Goal: Information Seeking & Learning: Learn about a topic

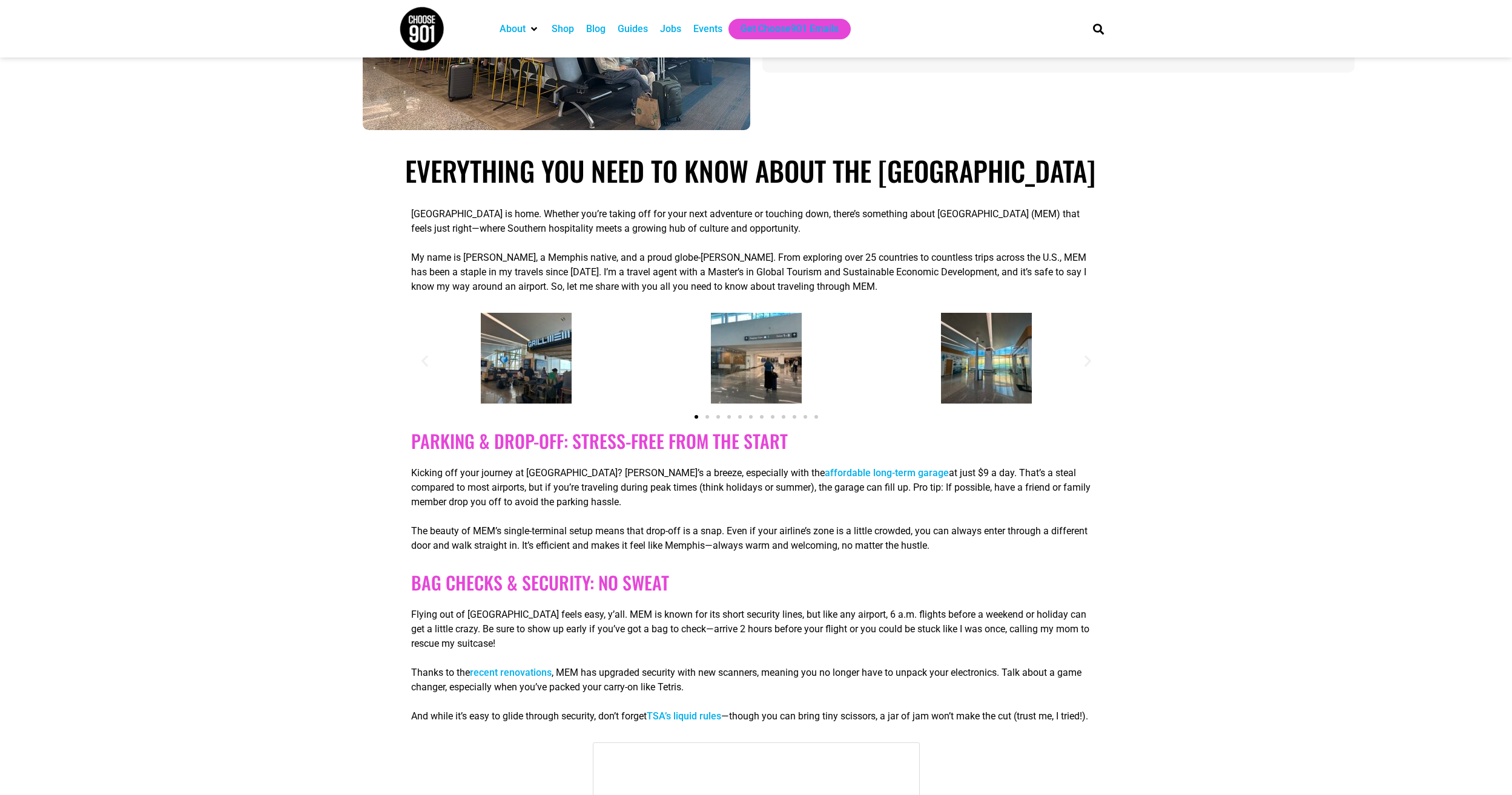
scroll to position [242, 0]
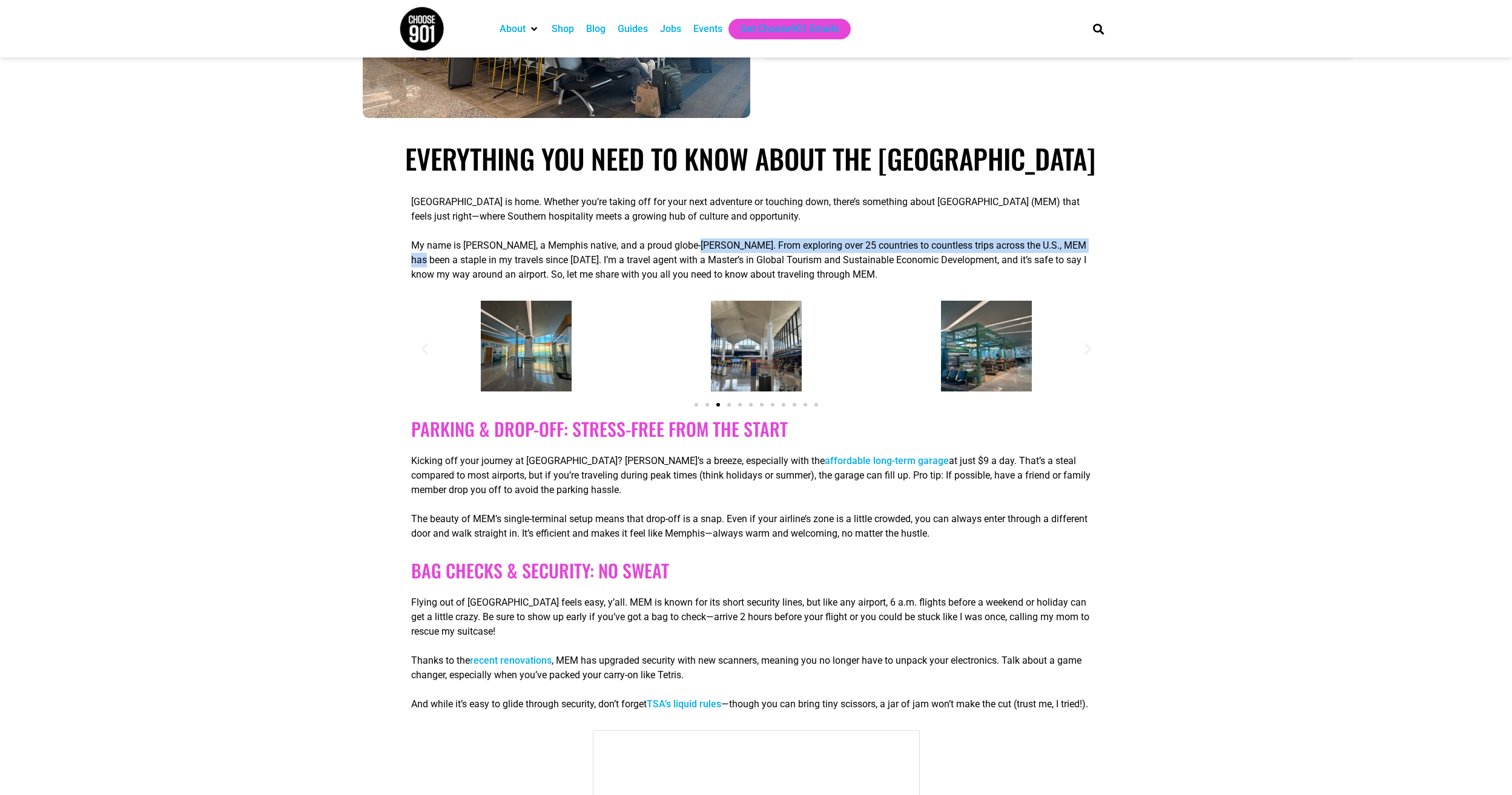
drag, startPoint x: 687, startPoint y: 277, endPoint x: 1119, endPoint y: 277, distance: 432.0
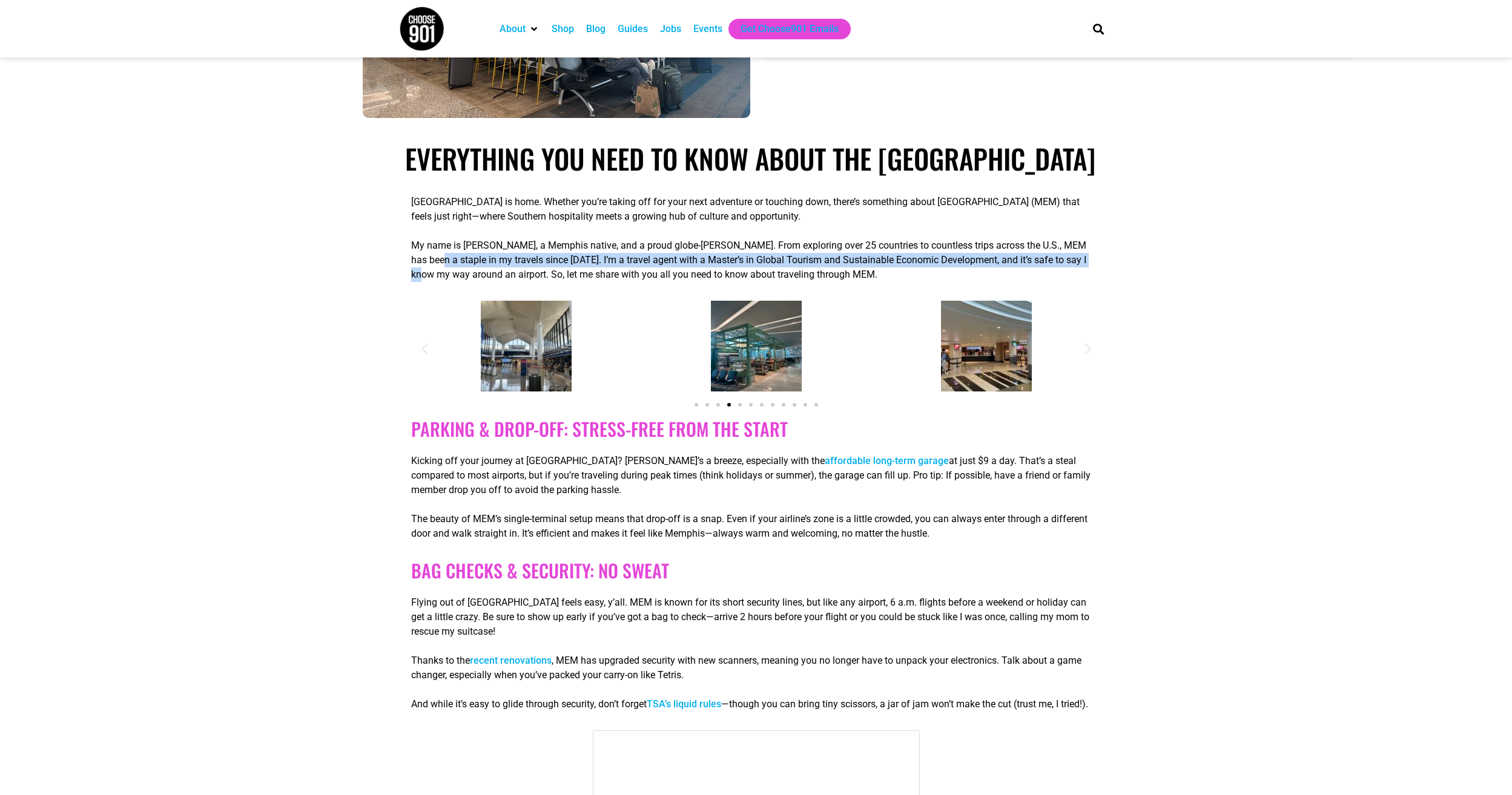
drag, startPoint x: 527, startPoint y: 295, endPoint x: 1093, endPoint y: 288, distance: 566.0
click at [1093, 282] on p "My name is [PERSON_NAME], a Memphis native, and a proud globe-[PERSON_NAME]. Fr…" at bounding box center [756, 261] width 690 height 44
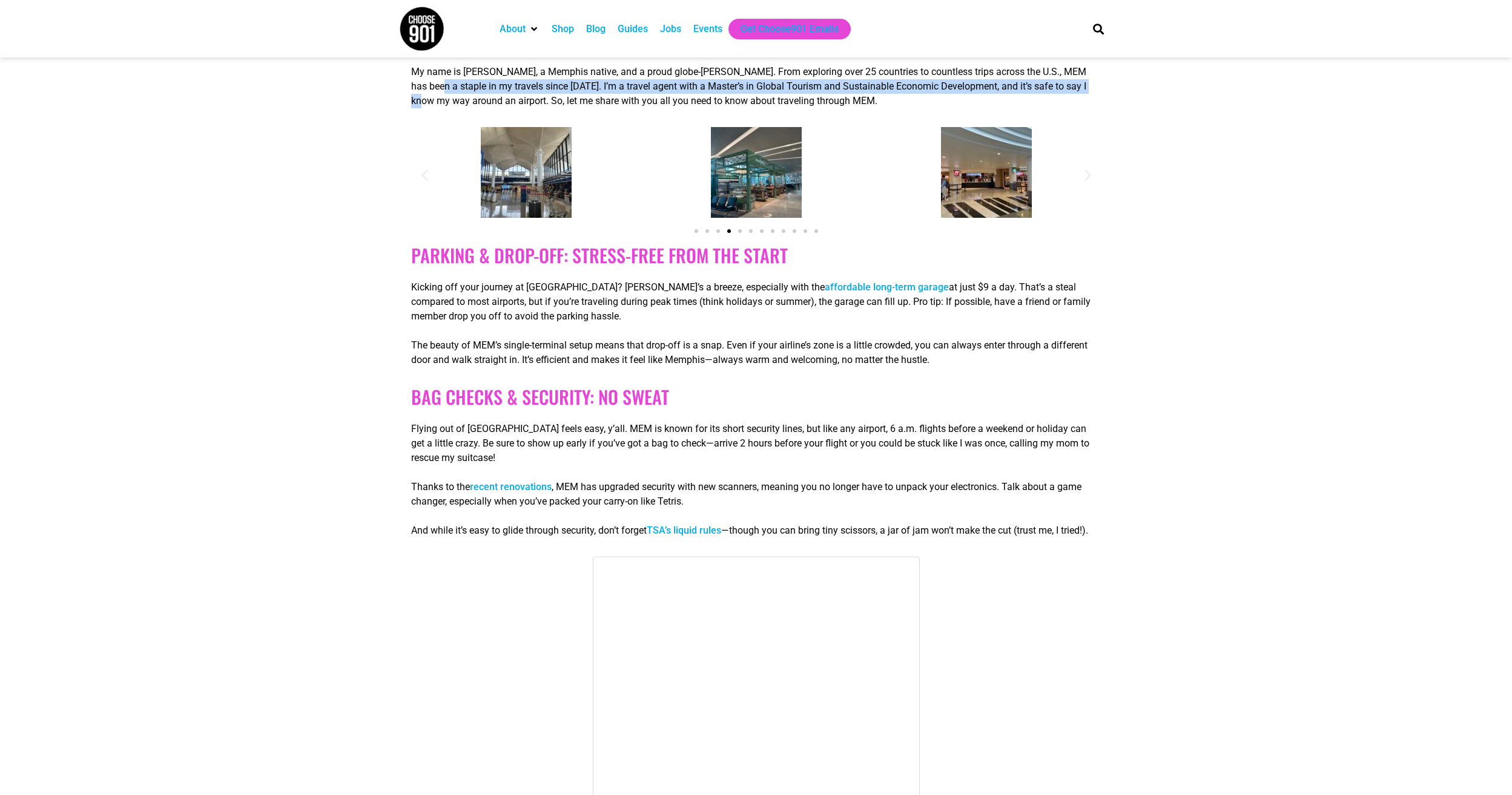
scroll to position [424, 0]
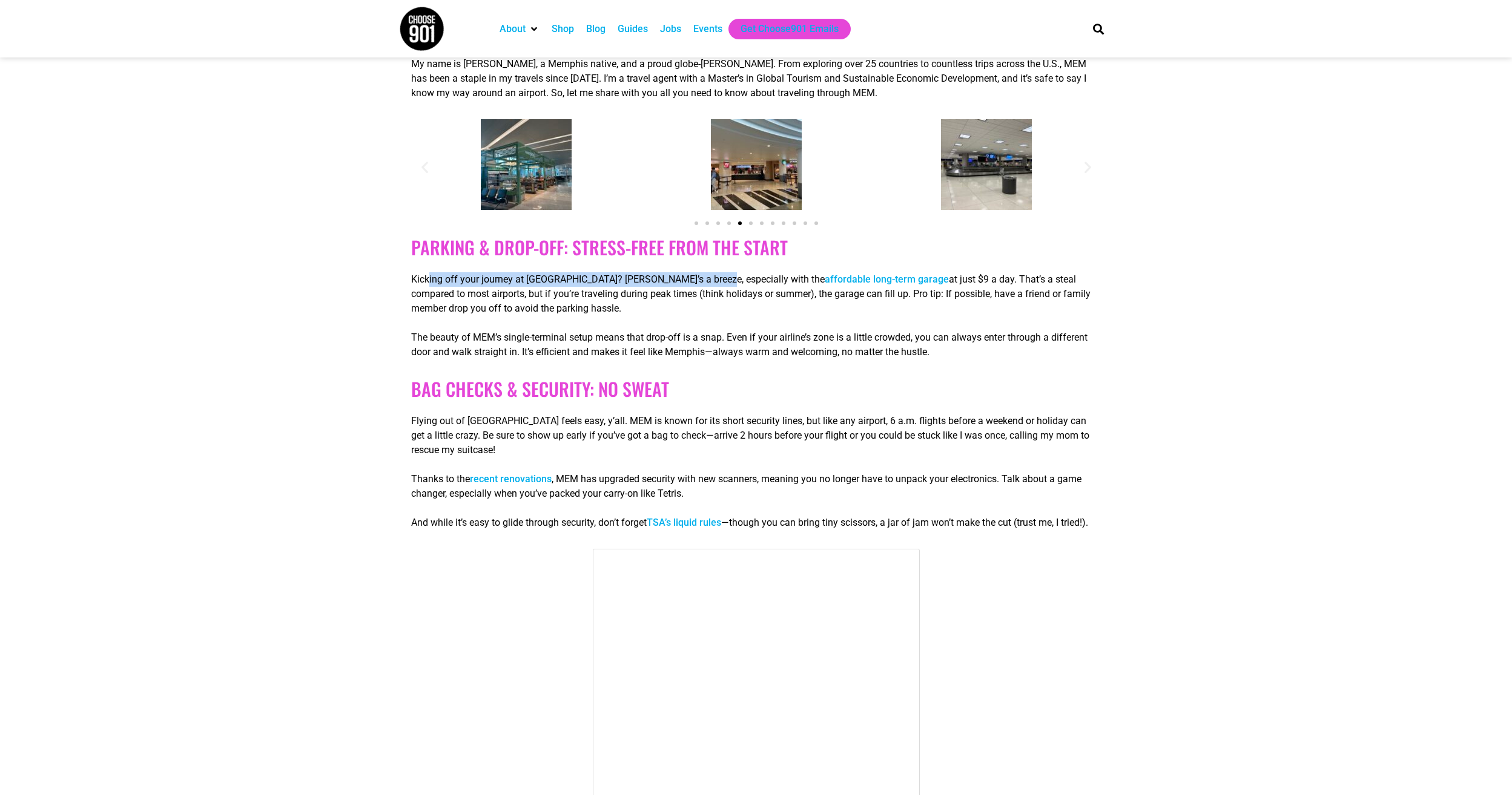
drag, startPoint x: 461, startPoint y: 314, endPoint x: 705, endPoint y: 314, distance: 244.0
click at [705, 314] on p "Kicking off your journey at [GEOGRAPHIC_DATA]? [PERSON_NAME]’s a breeze, especi…" at bounding box center [756, 295] width 690 height 44
drag, startPoint x: 947, startPoint y: 307, endPoint x: 1091, endPoint y: 307, distance: 144.0
click at [1091, 307] on p "Kicking off your journey at [GEOGRAPHIC_DATA]? [PERSON_NAME]’s a breeze, especi…" at bounding box center [756, 295] width 690 height 44
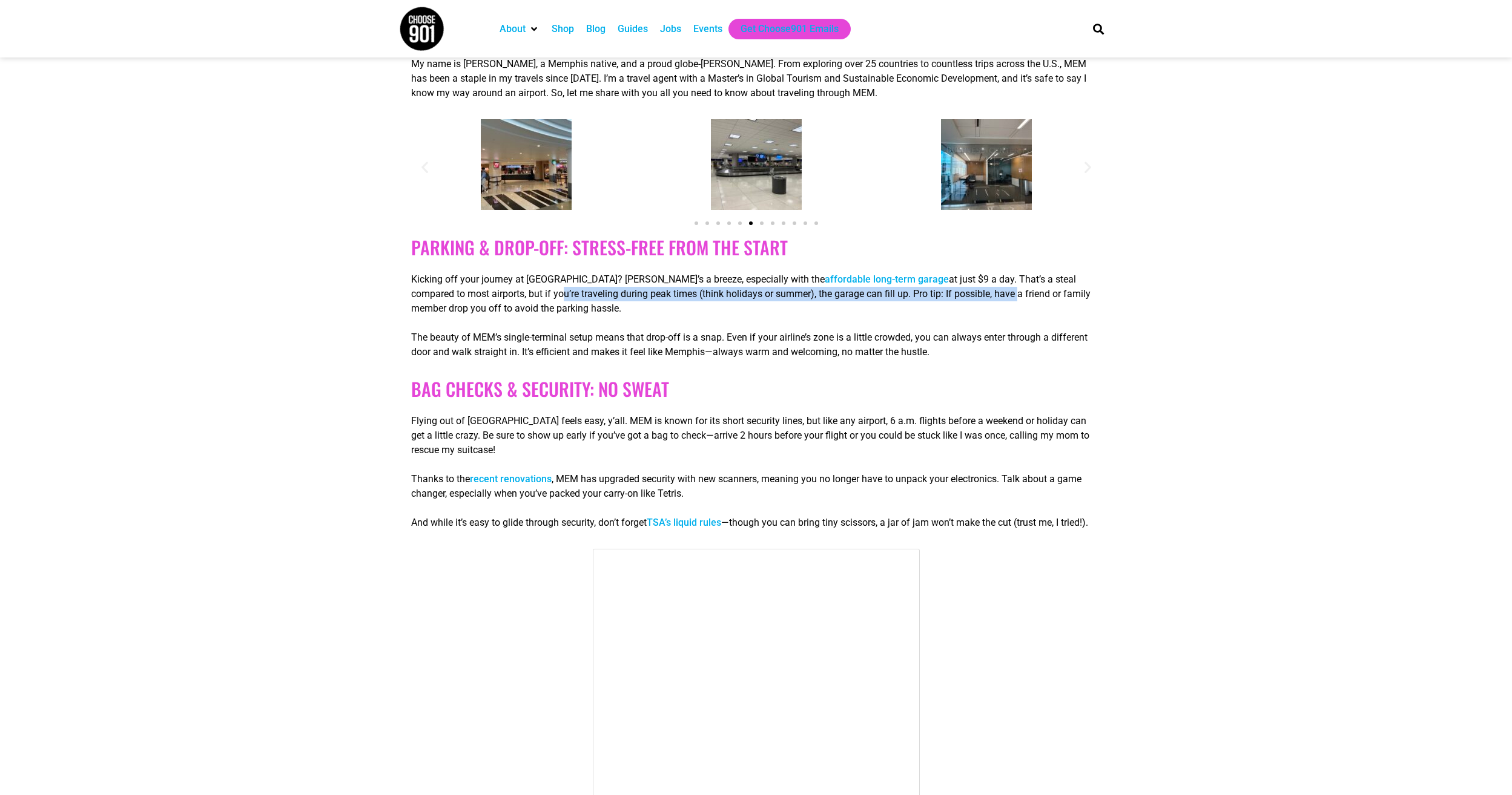
drag, startPoint x: 438, startPoint y: 330, endPoint x: 900, endPoint y: 326, distance: 462.0
click at [900, 316] on p "Kicking off your journey at [GEOGRAPHIC_DATA]? [PERSON_NAME]’s a breeze, especi…" at bounding box center [756, 295] width 690 height 44
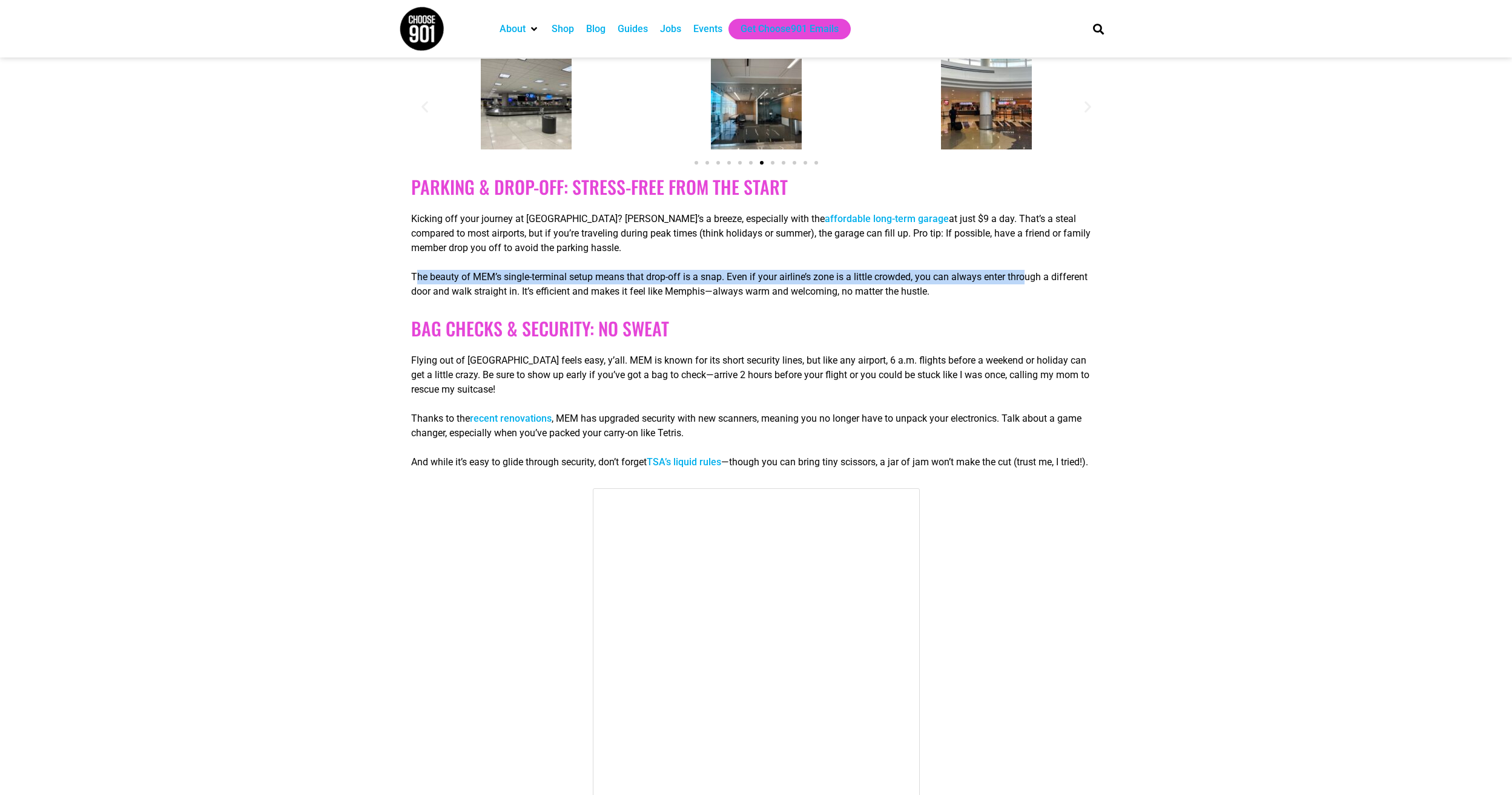
drag, startPoint x: 418, startPoint y: 308, endPoint x: 1026, endPoint y: 300, distance: 608.1
click at [1026, 299] on div "Kicking off your journey at [GEOGRAPHIC_DATA]? [PERSON_NAME]’s a breeze, especi…" at bounding box center [756, 255] width 690 height 87
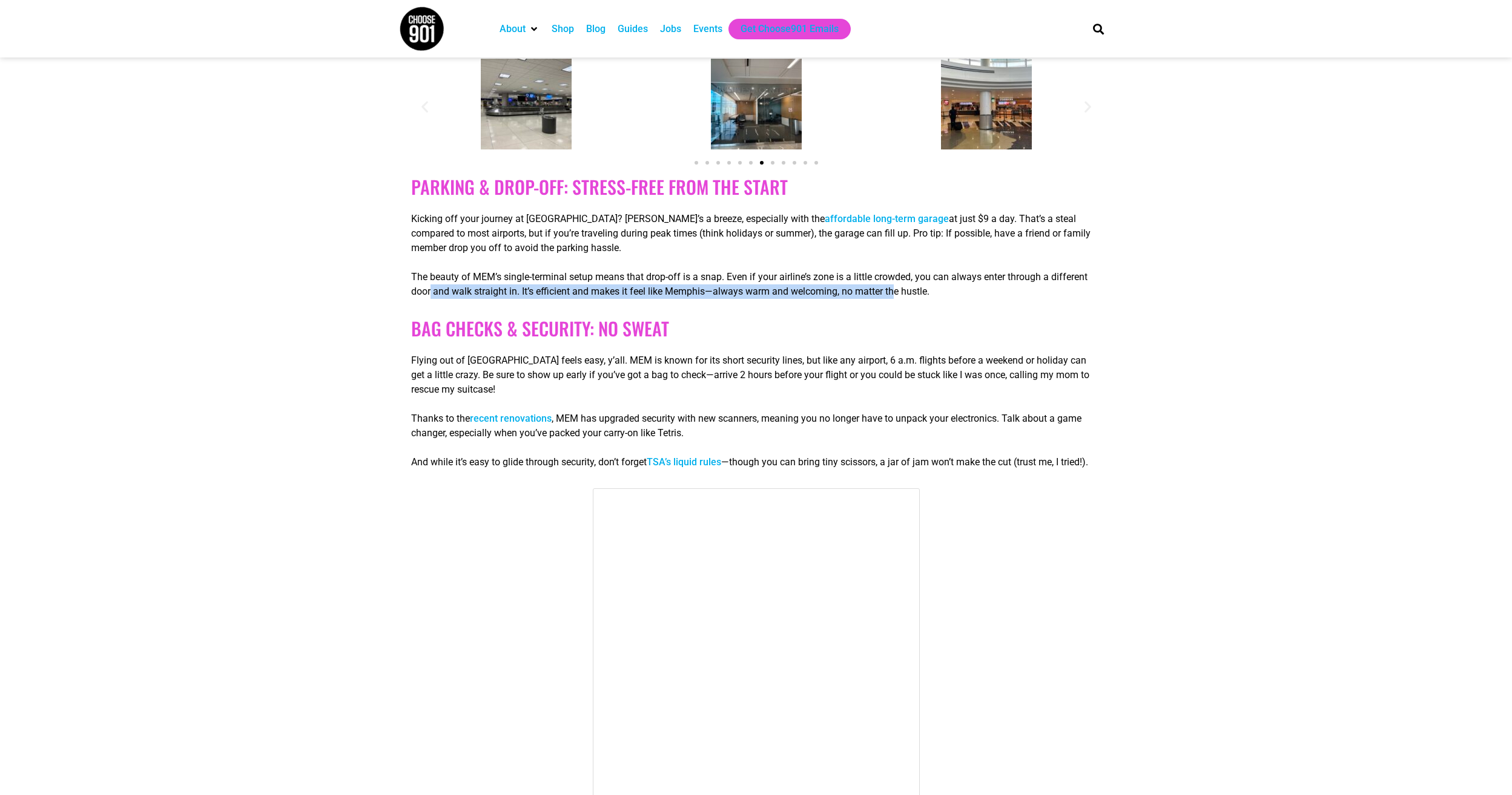
drag, startPoint x: 500, startPoint y: 321, endPoint x: 894, endPoint y: 318, distance: 394.0
click at [894, 299] on p "The beauty of MEM’s single-terminal setup means that drop-off is a snap. Even i…" at bounding box center [756, 285] width 690 height 29
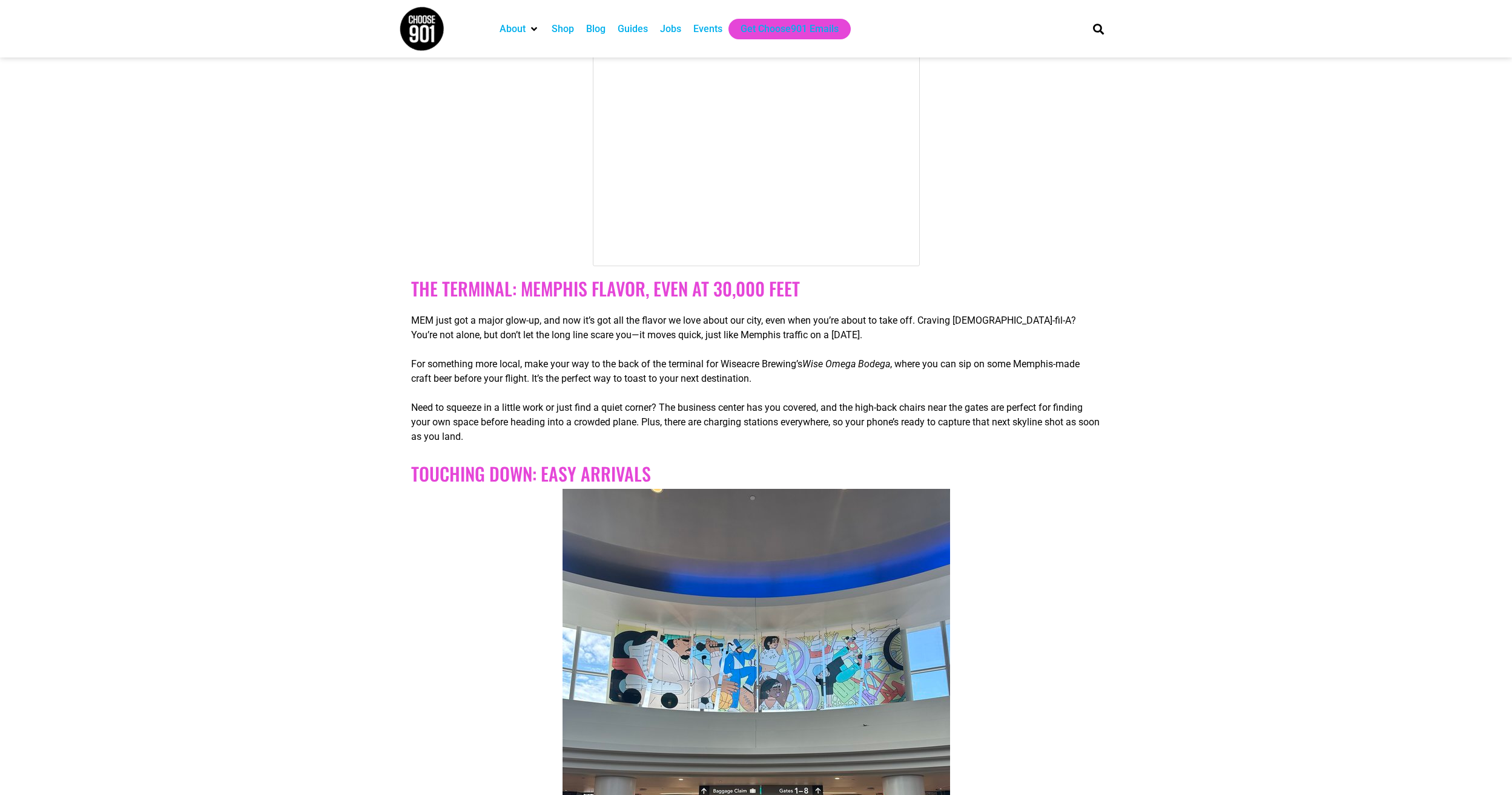
scroll to position [1090, 0]
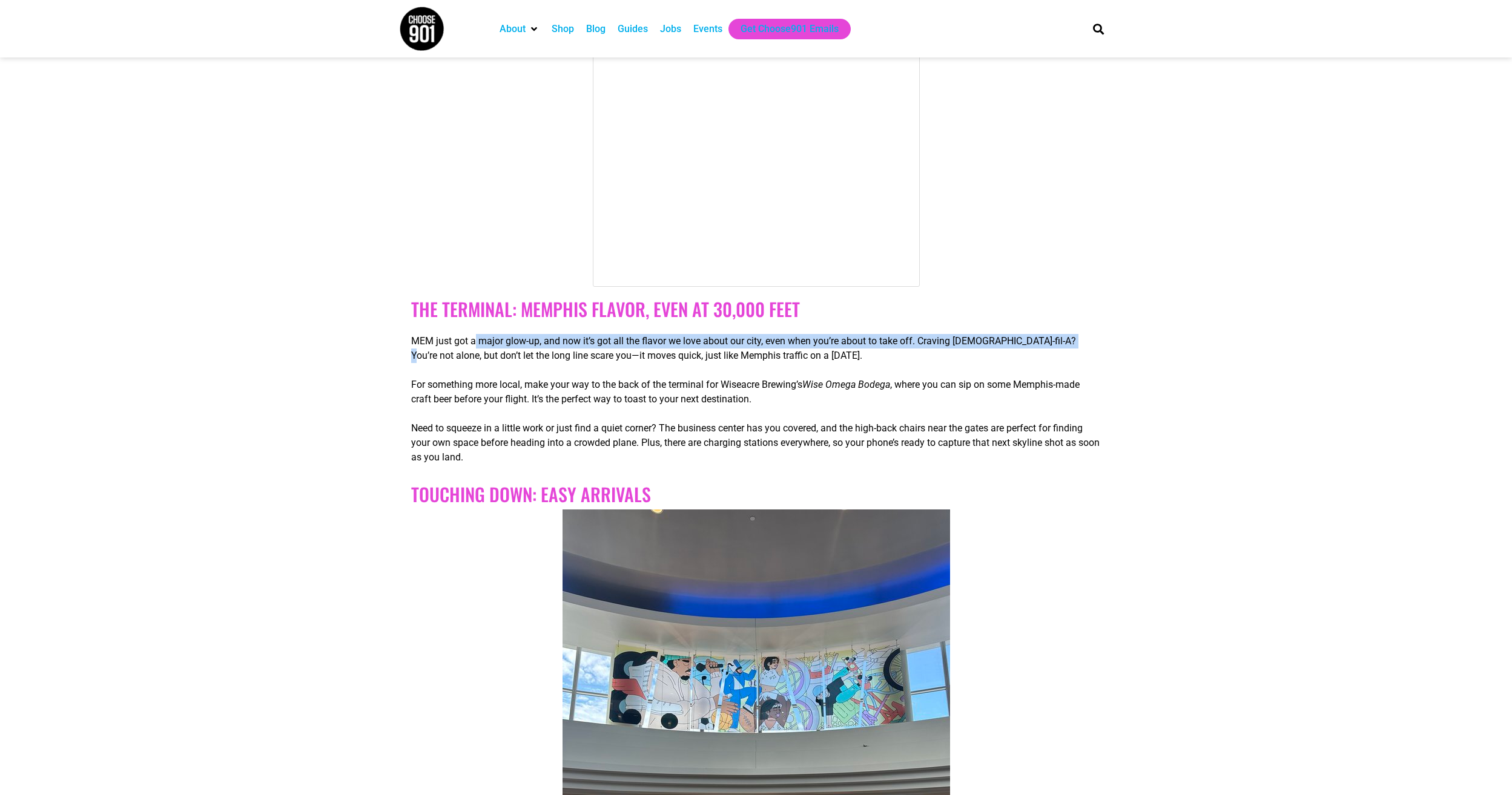
drag, startPoint x: 477, startPoint y: 375, endPoint x: 1075, endPoint y: 367, distance: 598.1
click at [1075, 363] on p "MEM just got a major glow-up, and now it’s got all the flavor we love about our…" at bounding box center [756, 349] width 690 height 29
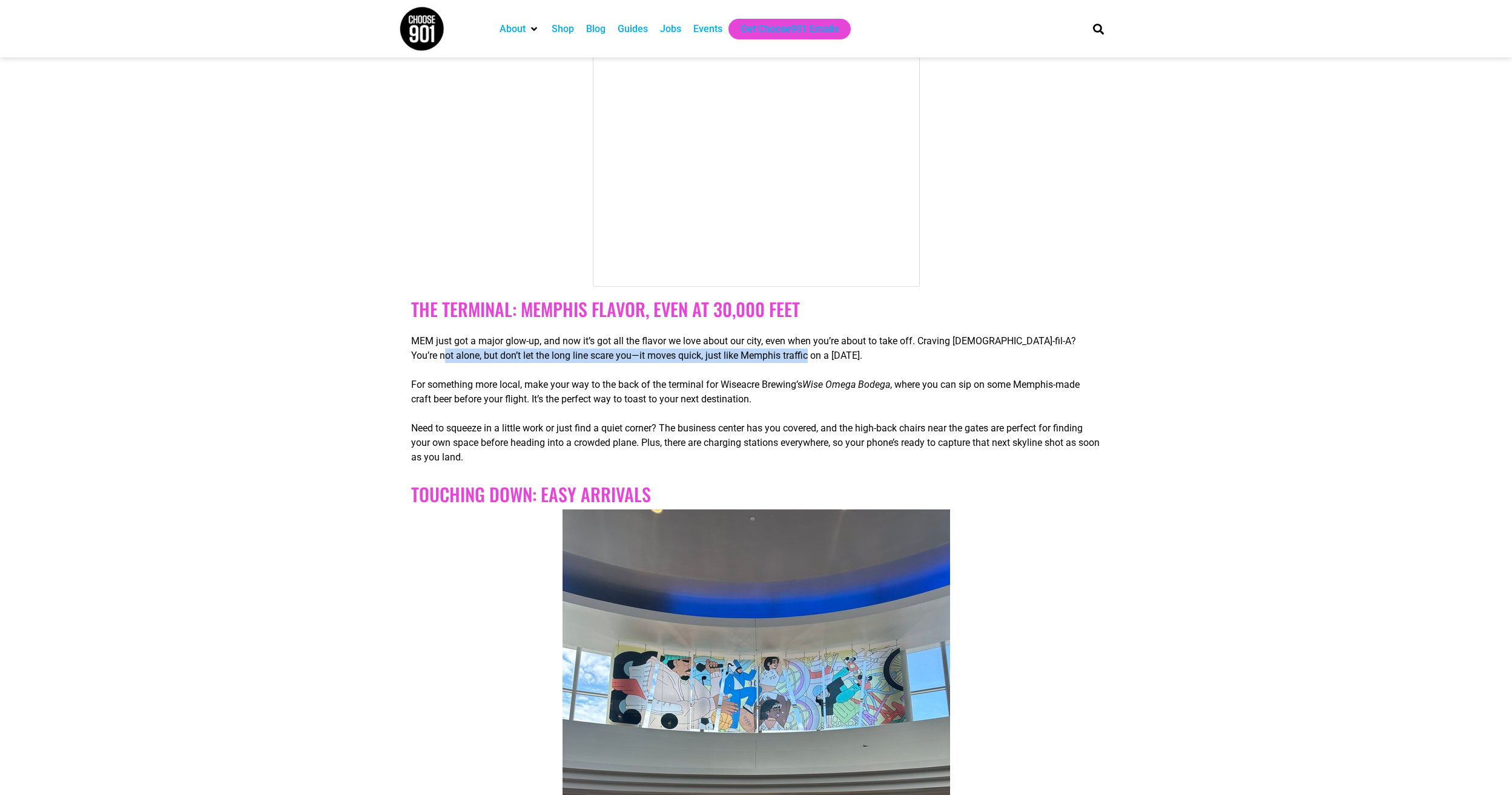
drag, startPoint x: 425, startPoint y: 391, endPoint x: 829, endPoint y: 391, distance: 404.0
click at [829, 363] on p "MEM just got a major glow-up, and now it’s got all the flavor we love about our…" at bounding box center [756, 349] width 690 height 29
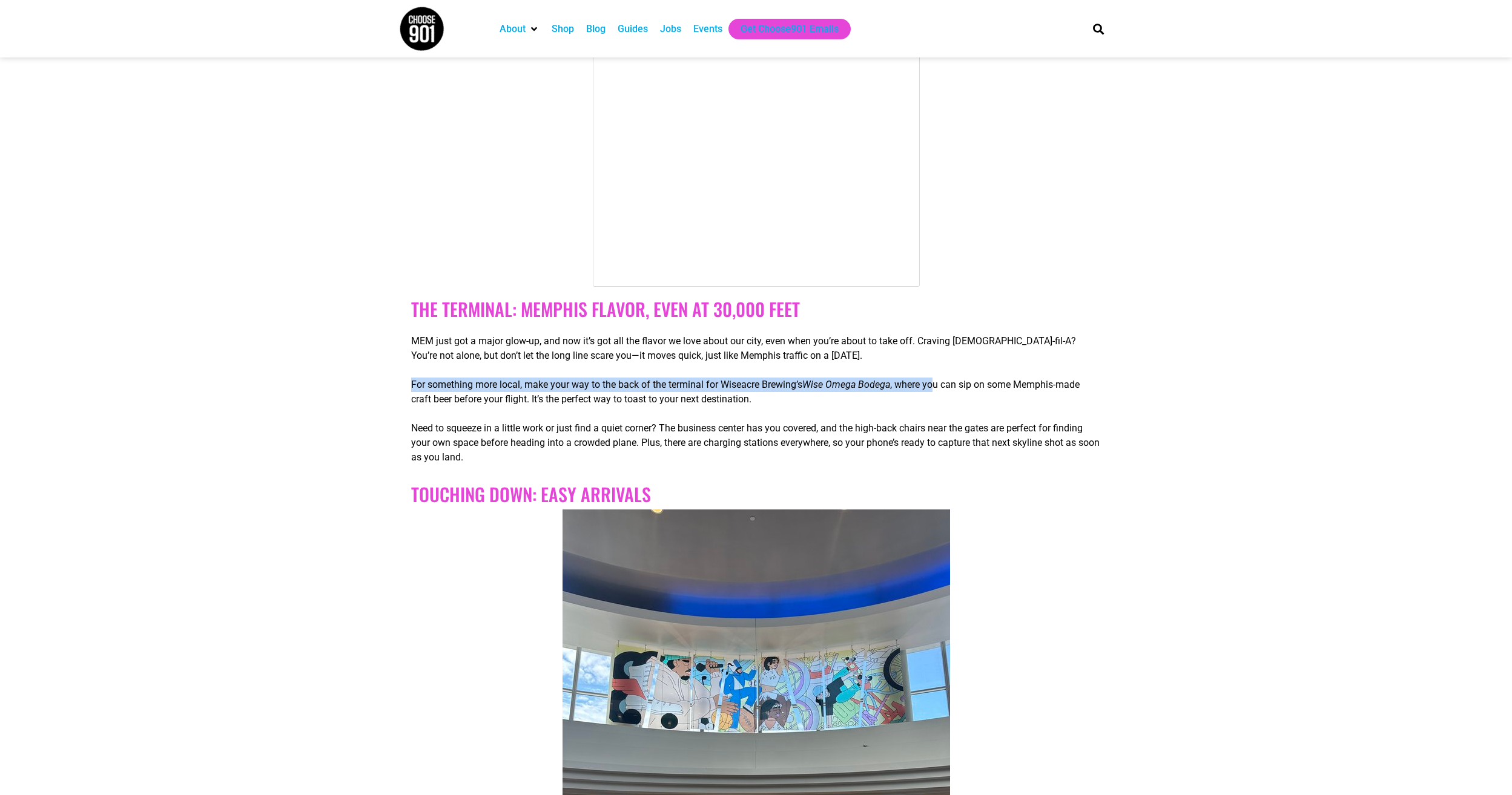
drag, startPoint x: 411, startPoint y: 417, endPoint x: 941, endPoint y: 414, distance: 530.0
click at [941, 407] on p "For something more local, make your way to the back of the terminal for Wiseacr…" at bounding box center [756, 392] width 690 height 29
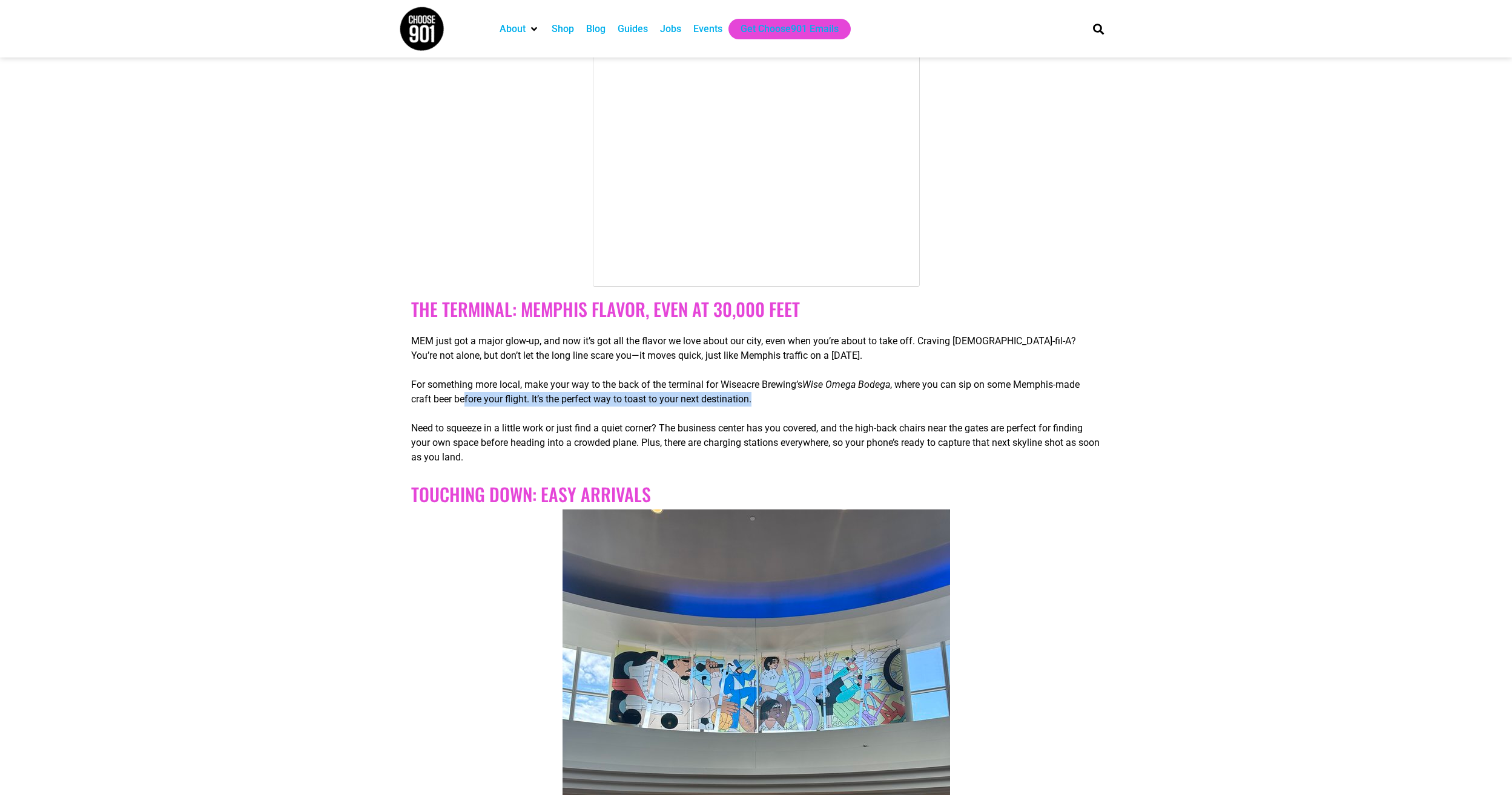
drag, startPoint x: 463, startPoint y: 435, endPoint x: 821, endPoint y: 433, distance: 358.0
click at [821, 407] on p "For something more local, make your way to the back of the terminal for Wiseacr…" at bounding box center [756, 392] width 690 height 29
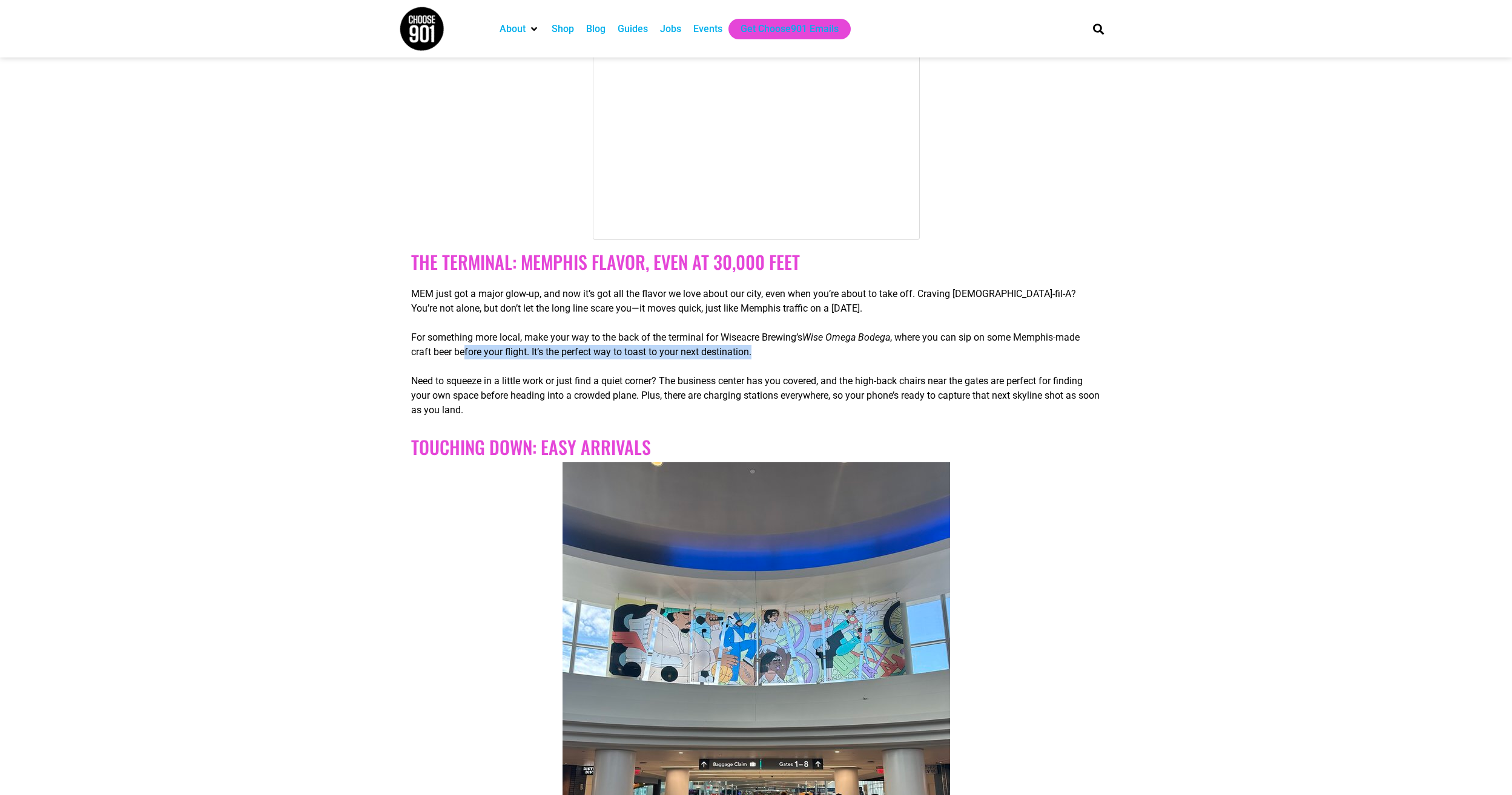
scroll to position [1150, 0]
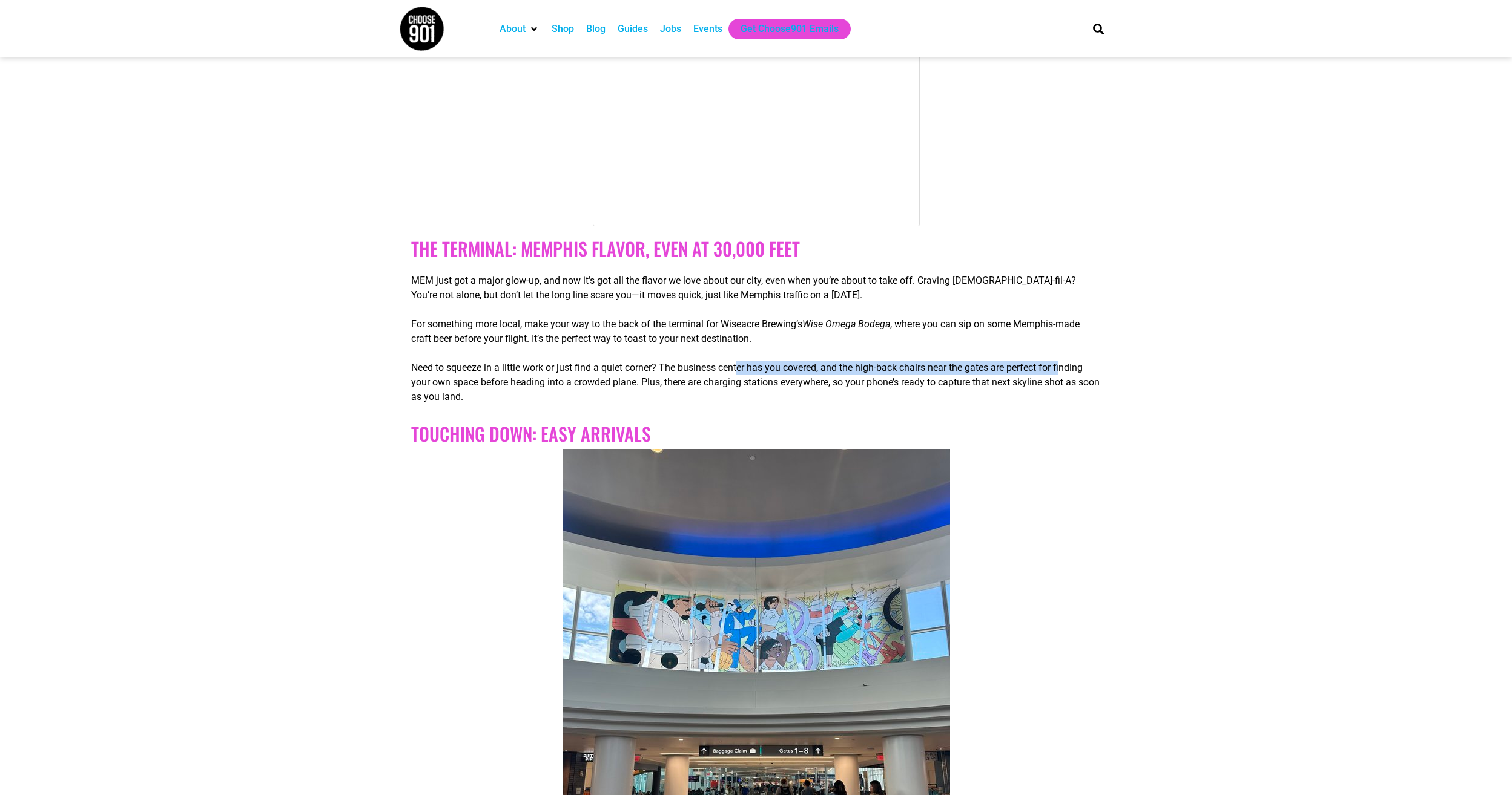
drag, startPoint x: 739, startPoint y: 403, endPoint x: 1066, endPoint y: 403, distance: 327.0
click at [1066, 403] on p "Need to squeeze in a little work or just find a quiet corner? The business cent…" at bounding box center [756, 382] width 690 height 44
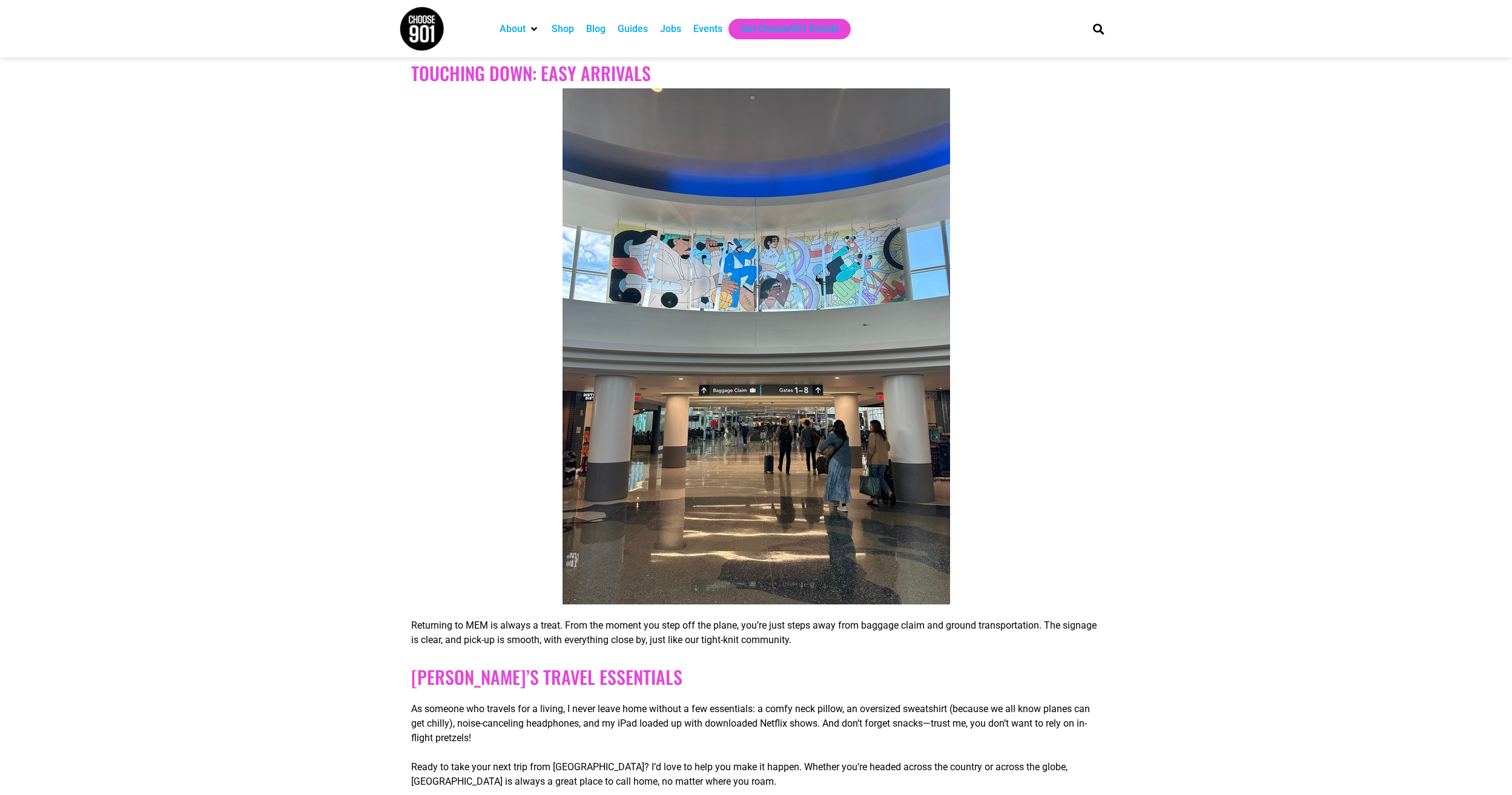
scroll to position [1332, 0]
